Goal: Use online tool/utility: Utilize a website feature to perform a specific function

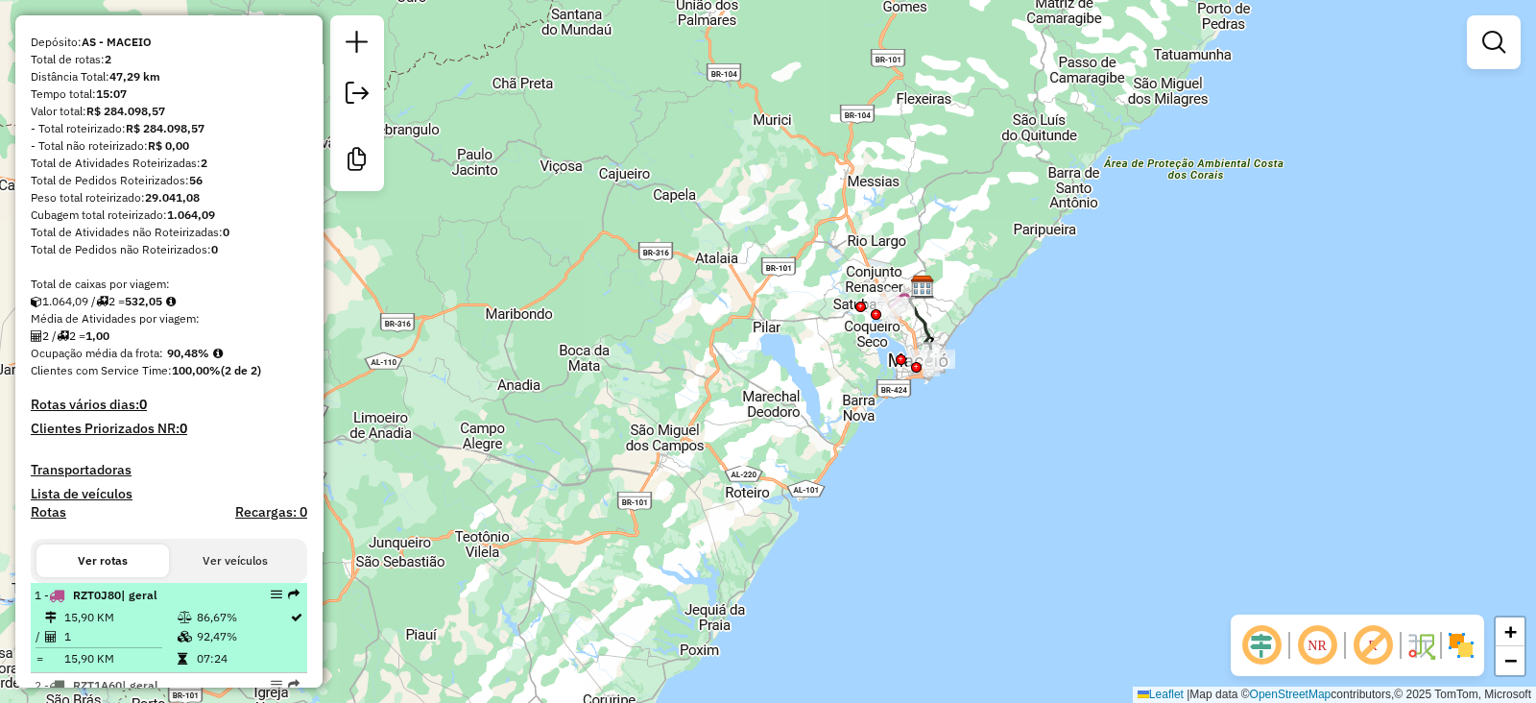
scroll to position [80, 0]
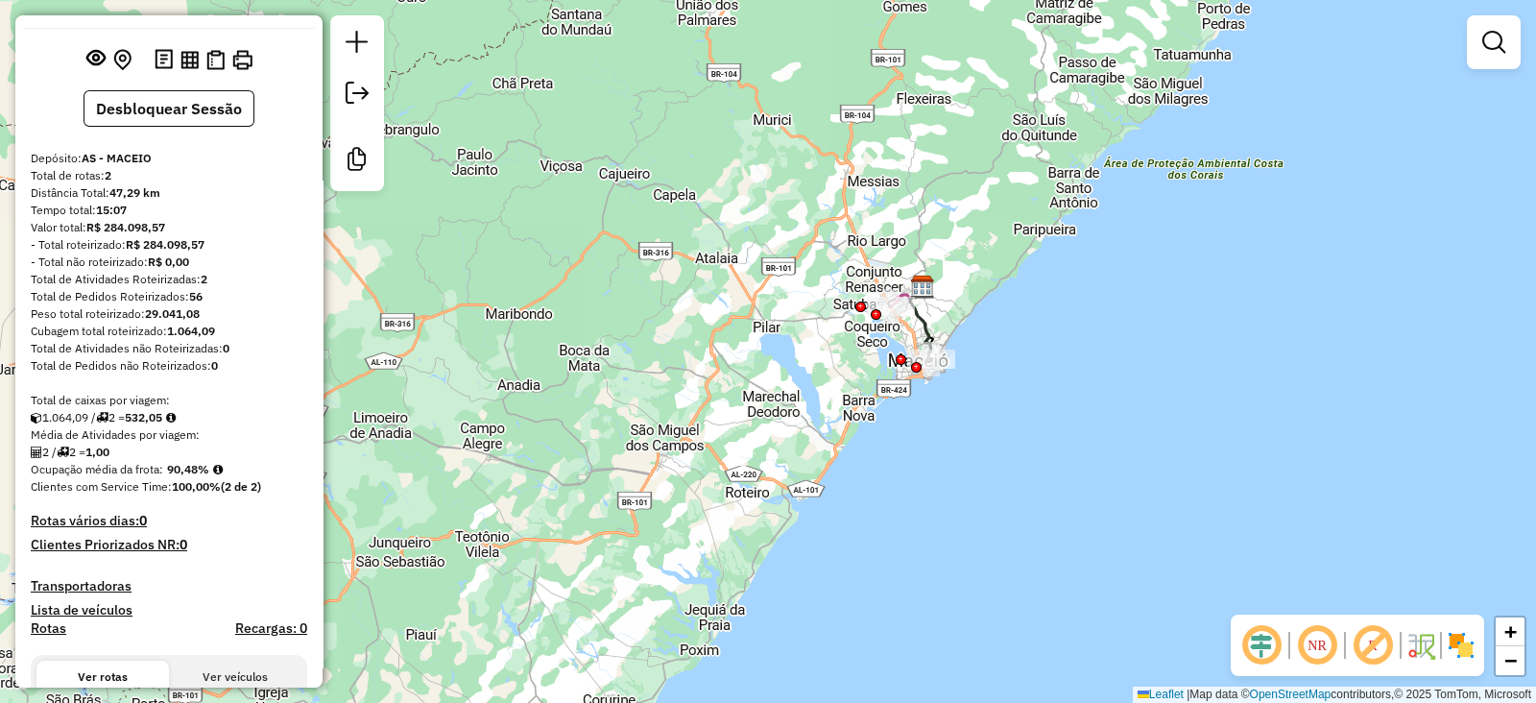
click at [154, 424] on strong "532,05" at bounding box center [143, 417] width 37 height 14
copy strong "532,05"
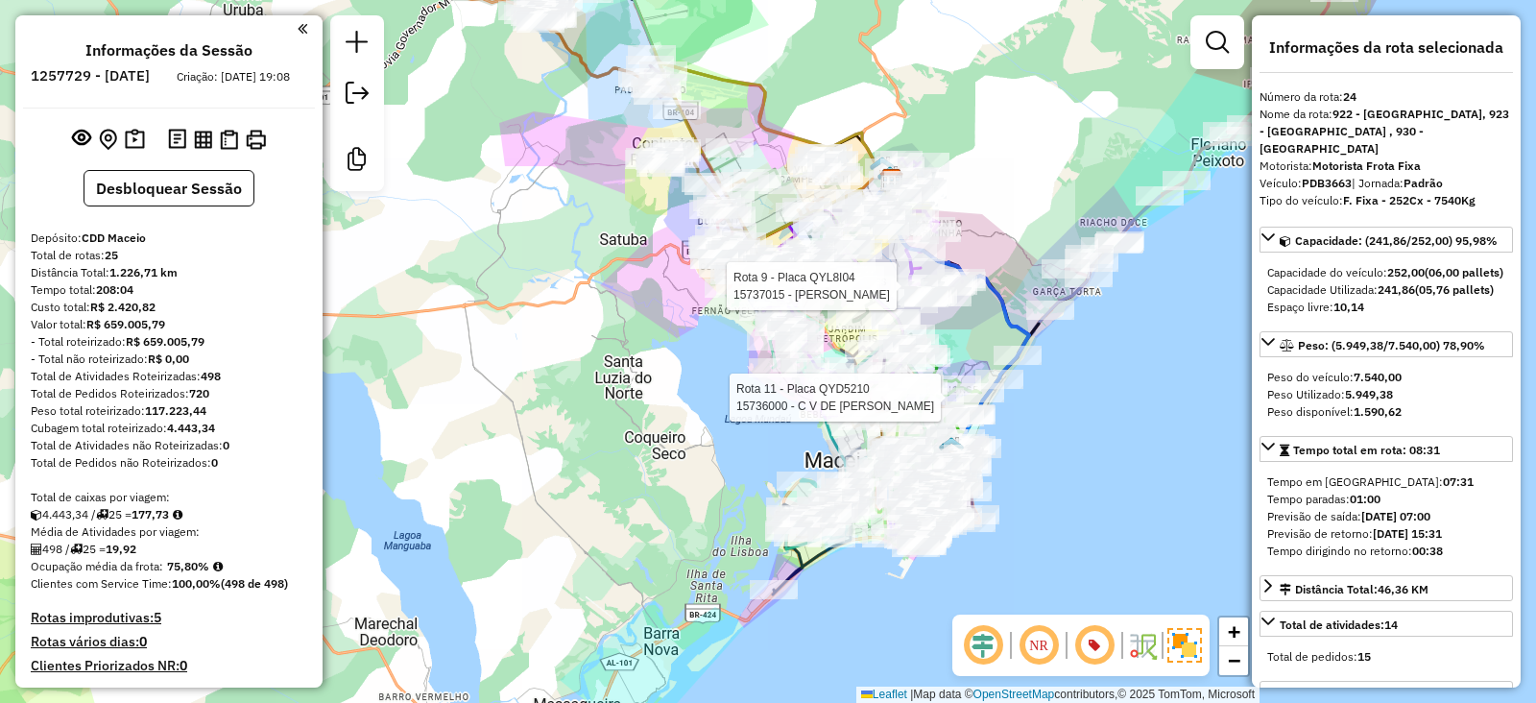
select select "**********"
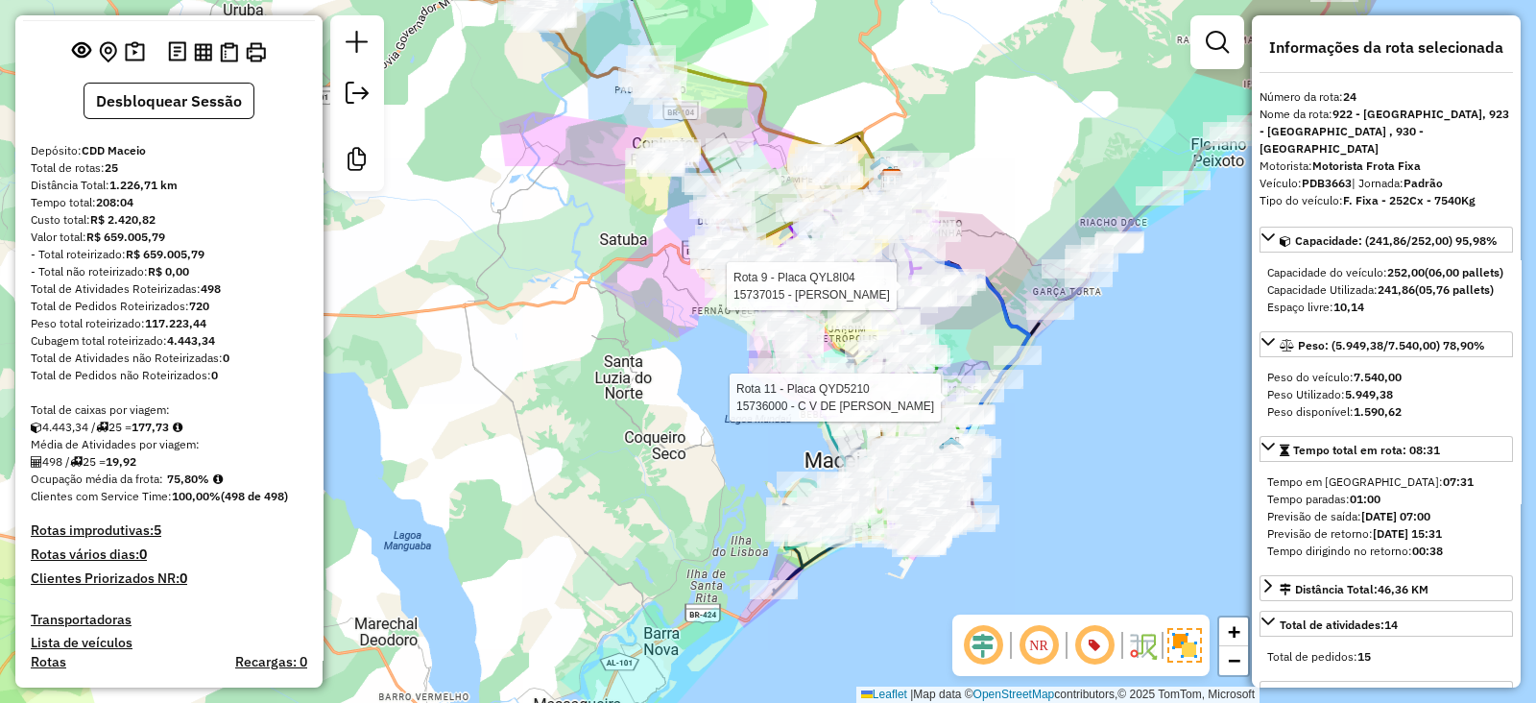
scroll to position [119, 0]
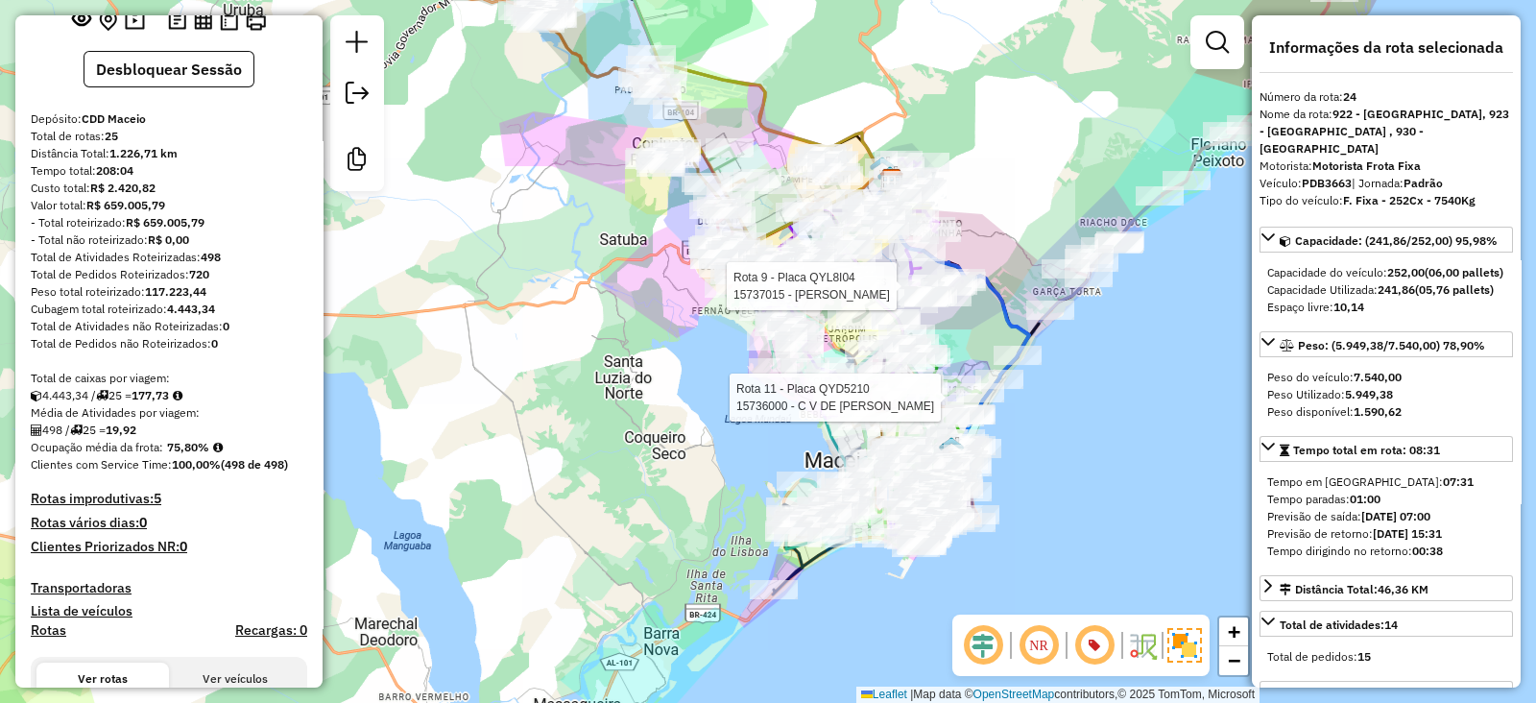
click at [154, 402] on strong "177,73" at bounding box center [150, 395] width 37 height 14
copy strong "177,73"
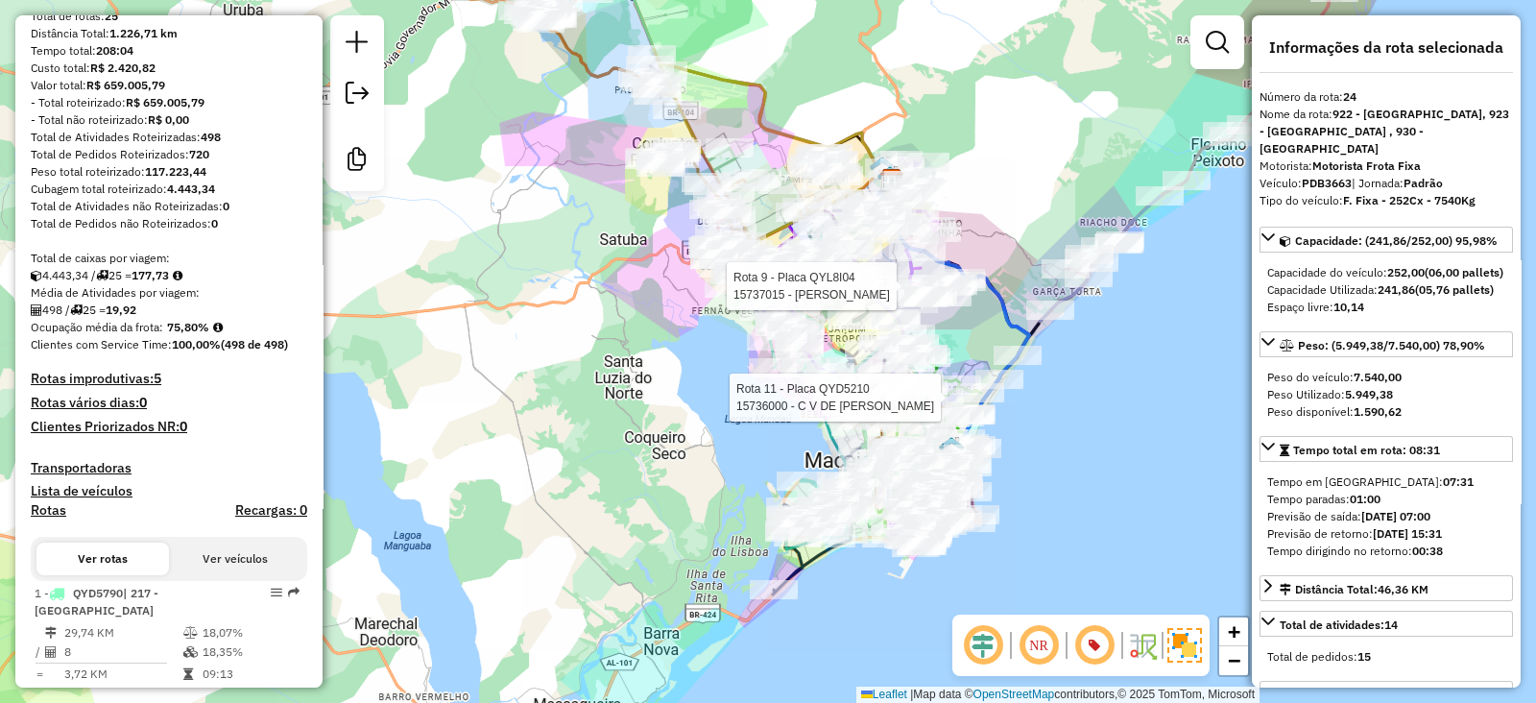
click at [235, 351] on strong "(498 de 498)" at bounding box center [254, 344] width 67 height 14
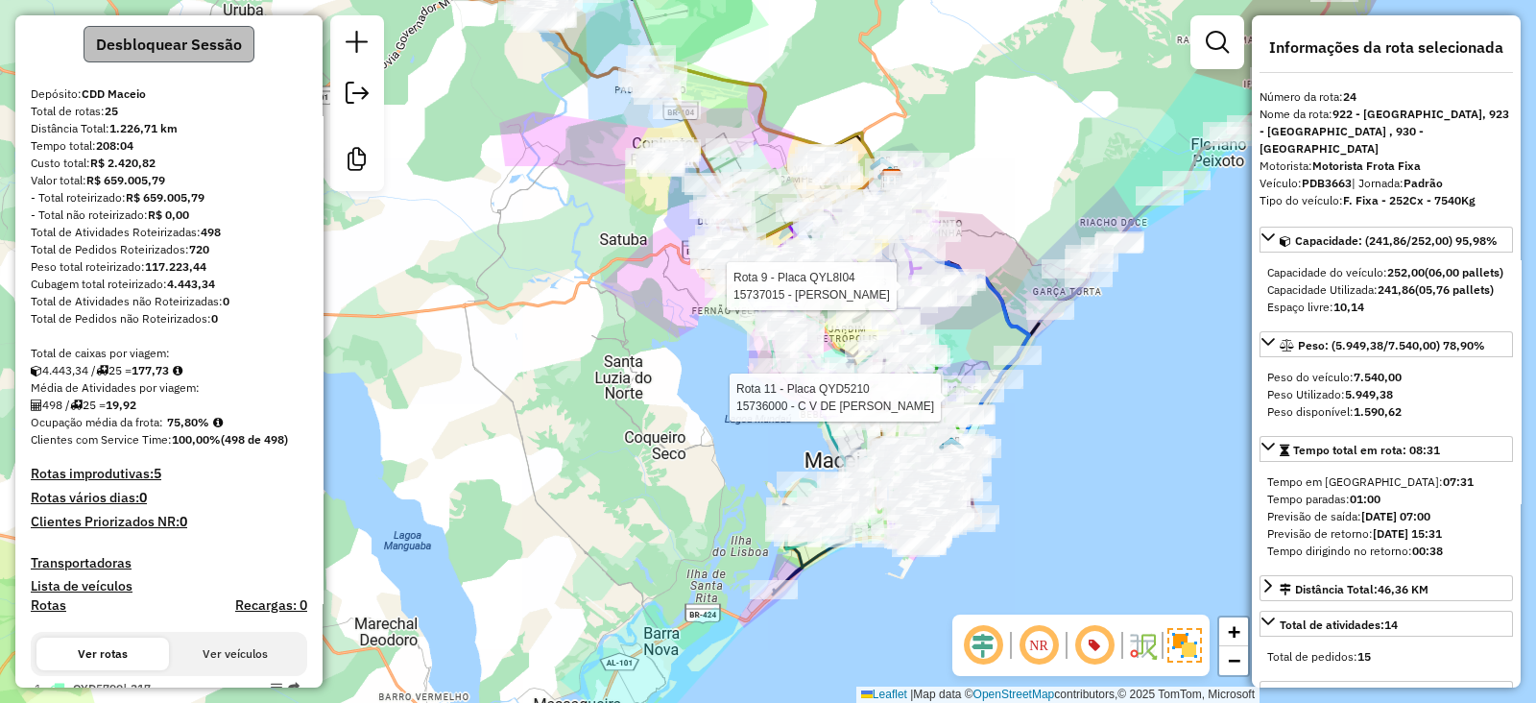
scroll to position [91, 0]
